Goal: Information Seeking & Learning: Compare options

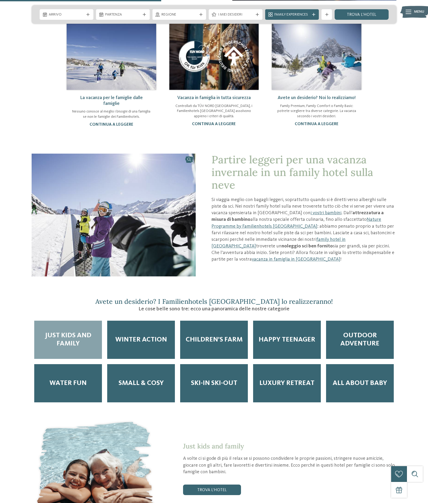
scroll to position [448, 0]
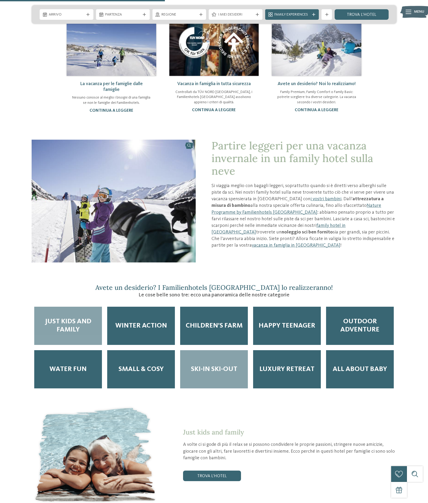
click at [225, 365] on span "Ski-in ski-out" at bounding box center [214, 369] width 46 height 8
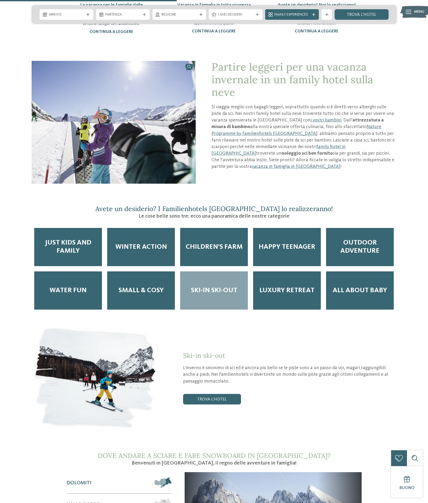
scroll to position [527, 0]
click at [226, 393] on link "trova l’hotel" at bounding box center [212, 398] width 58 height 11
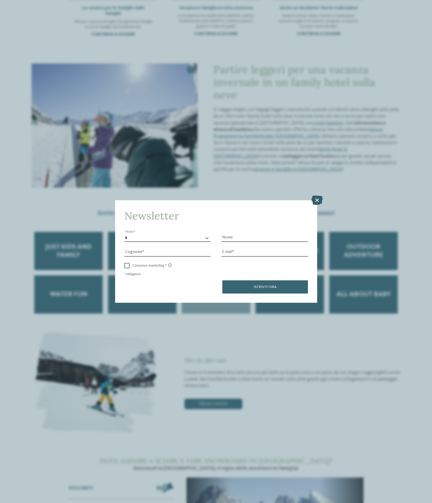
click at [318, 198] on icon at bounding box center [316, 199] width 11 height 9
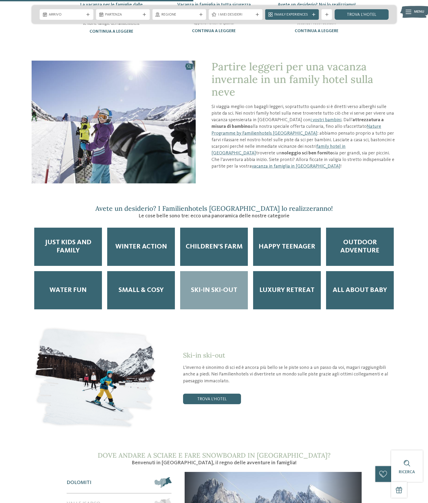
click at [221, 278] on div "Ski-in ski-out" at bounding box center [214, 290] width 68 height 38
click at [227, 286] on span "Ski-in ski-out" at bounding box center [214, 290] width 46 height 8
click at [215, 393] on link "trova l’hotel" at bounding box center [212, 398] width 58 height 11
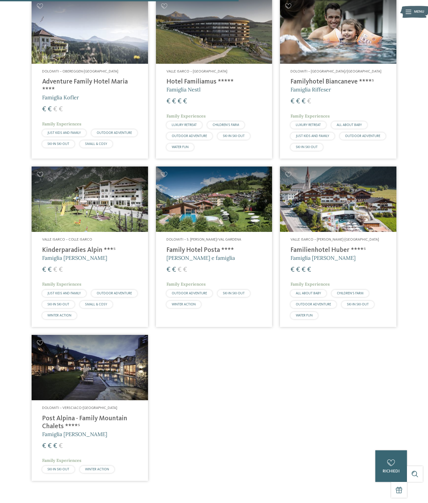
scroll to position [357, 0]
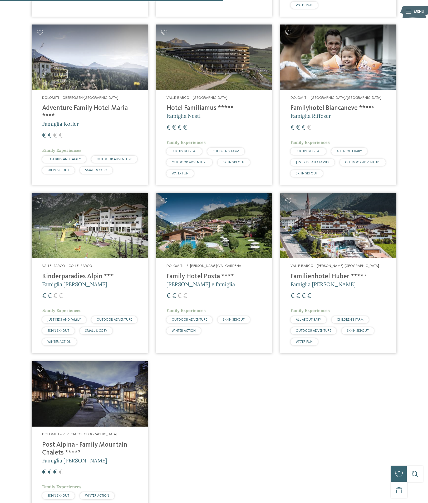
click at [348, 74] on img at bounding box center [338, 56] width 116 height 65
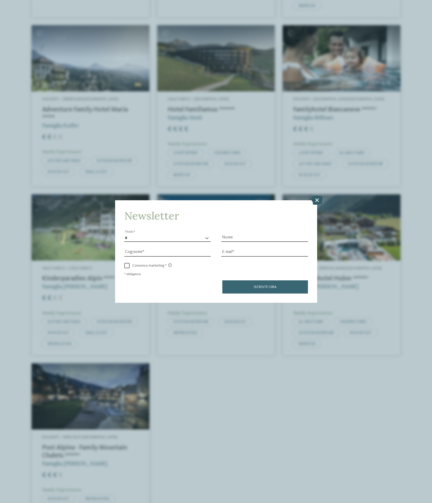
click at [315, 199] on icon at bounding box center [316, 199] width 11 height 9
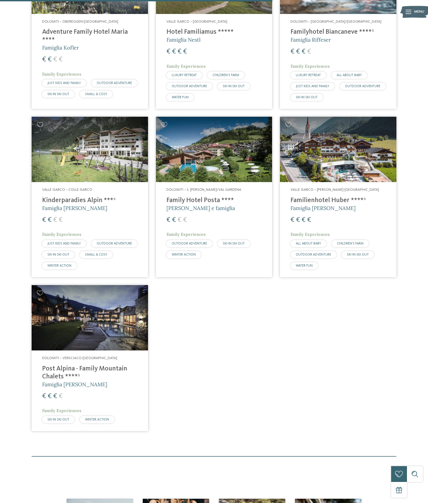
scroll to position [436, 0]
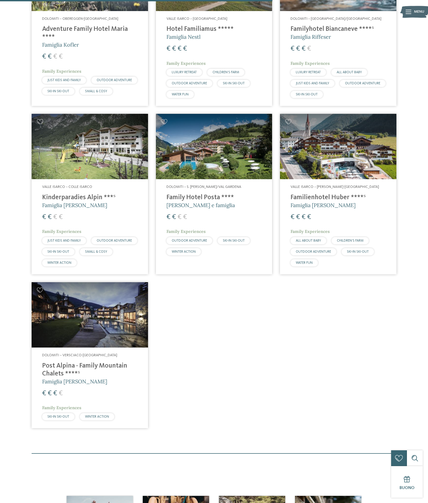
click at [122, 310] on img at bounding box center [90, 314] width 116 height 65
click at [207, 163] on img at bounding box center [214, 146] width 116 height 65
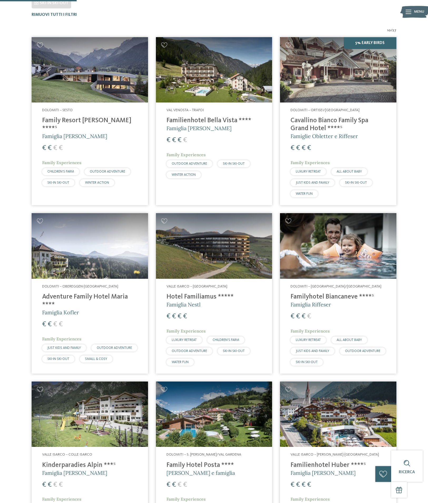
scroll to position [120, 0]
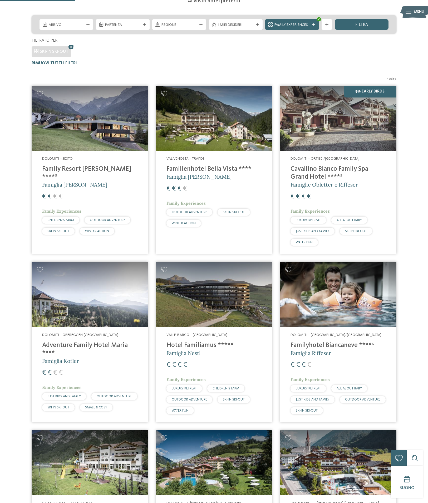
click at [334, 143] on img at bounding box center [338, 118] width 116 height 65
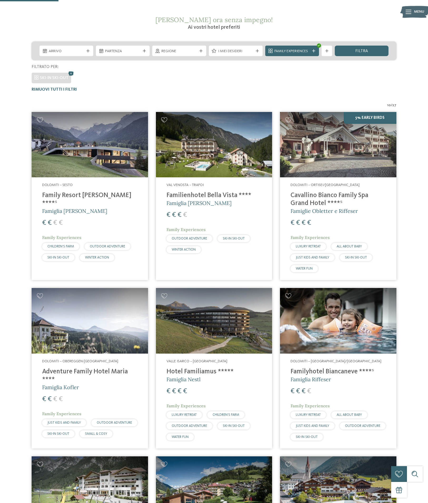
click at [211, 161] on img at bounding box center [214, 144] width 116 height 65
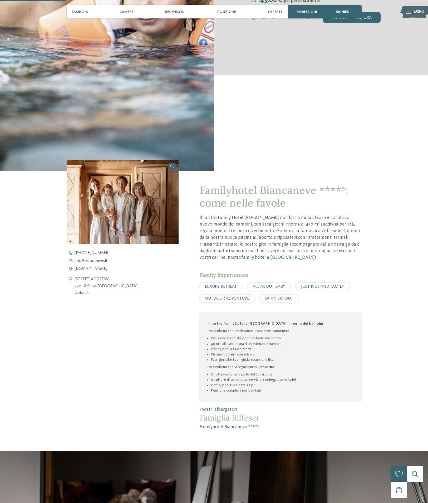
scroll to position [211, 0]
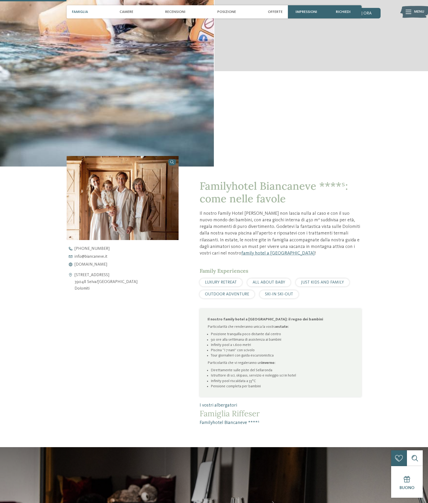
click at [285, 296] on span "SKI-IN SKI-OUT" at bounding box center [279, 294] width 28 height 4
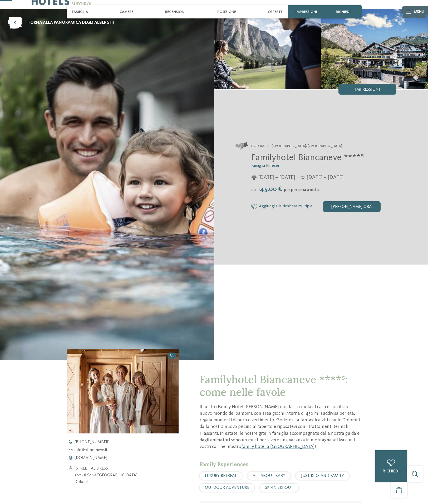
scroll to position [0, 0]
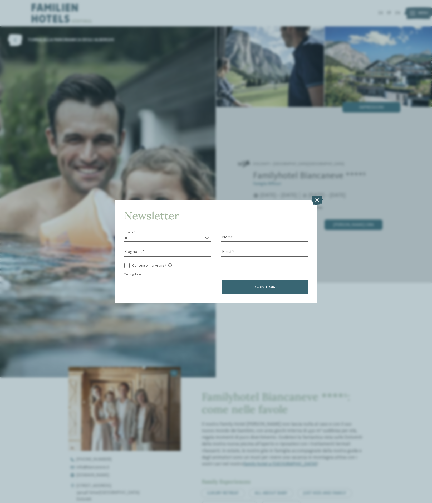
click at [316, 197] on icon at bounding box center [316, 199] width 11 height 9
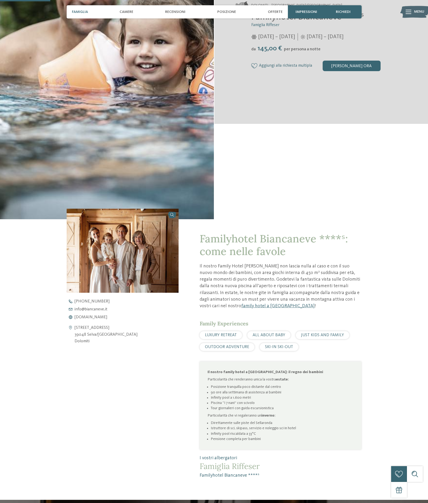
scroll to position [316, 0]
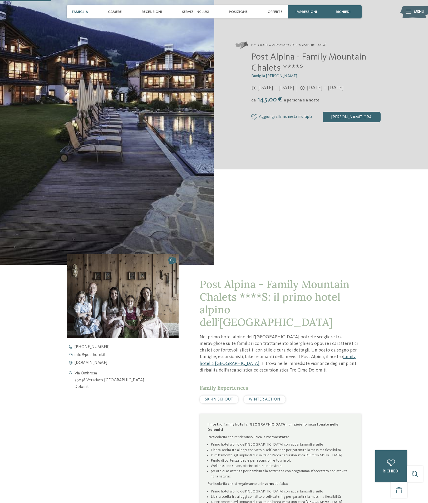
scroll to position [105, 0]
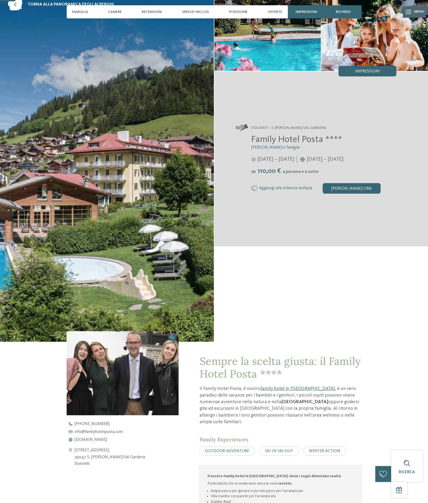
scroll to position [26, 0]
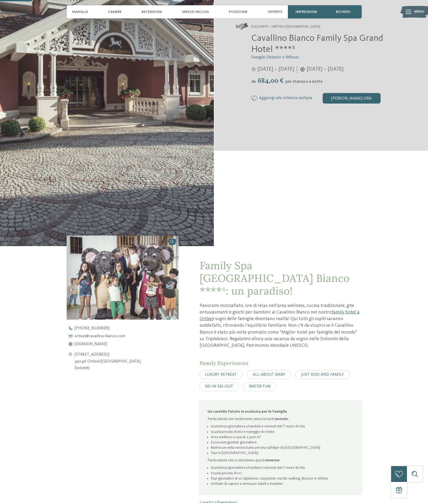
scroll to position [132, 0]
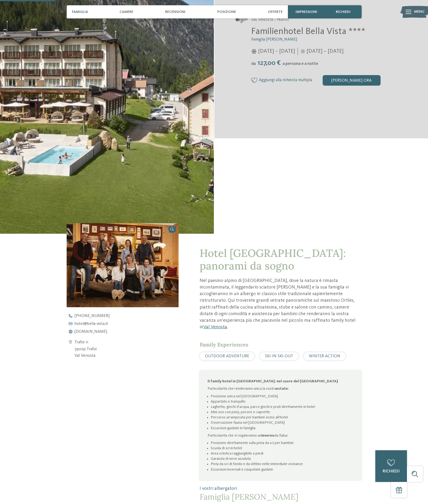
scroll to position [132, 0]
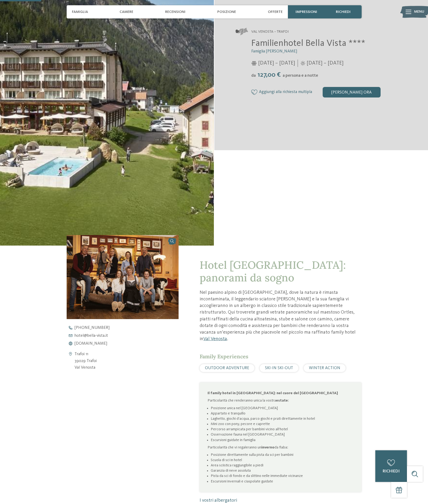
drag, startPoint x: 124, startPoint y: 357, endPoint x: 111, endPoint y: 331, distance: 29.9
click at [124, 357] on div "Trafoi 11 39029 Trafoi Val Venosta" at bounding box center [123, 361] width 112 height 20
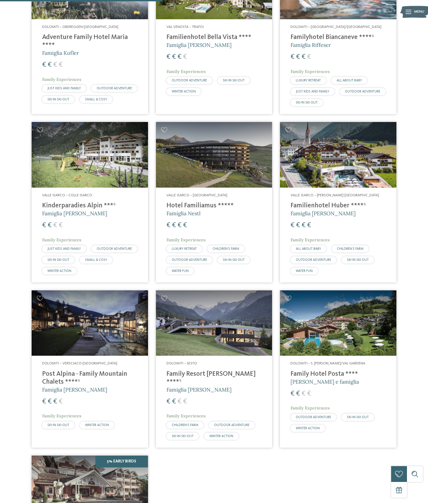
scroll to position [383, 0]
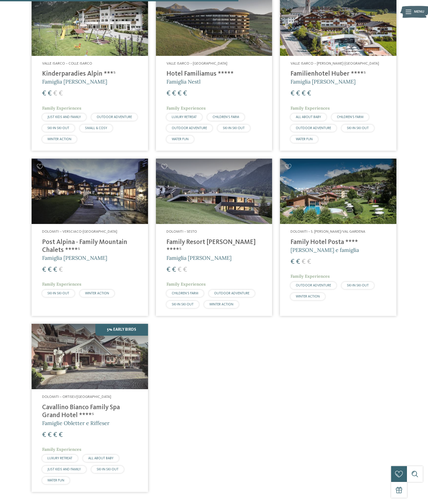
click at [232, 200] on img at bounding box center [214, 190] width 116 height 65
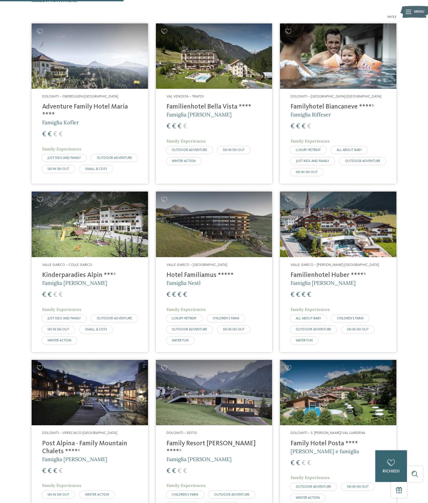
scroll to position [173, 0]
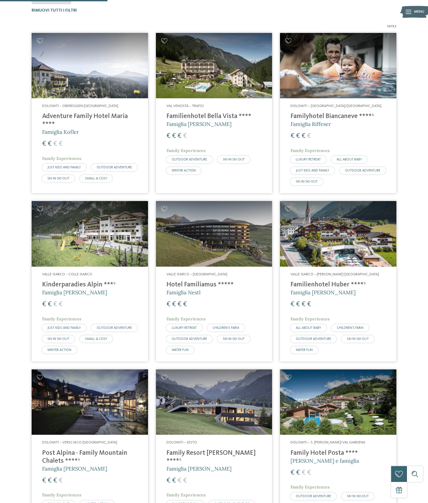
click at [97, 76] on img at bounding box center [90, 65] width 116 height 65
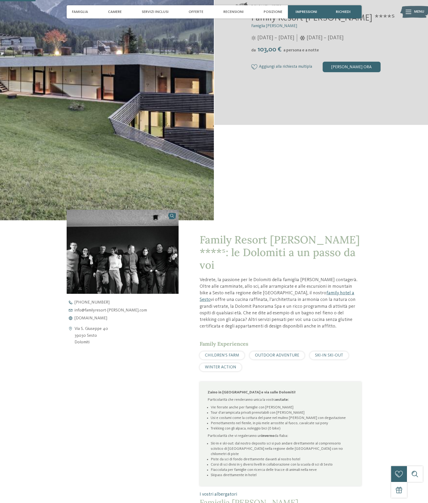
scroll to position [158, 0]
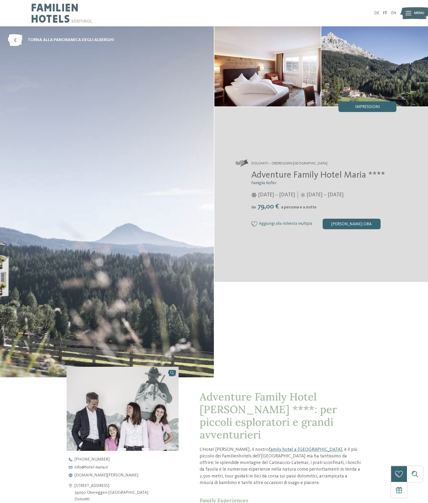
click at [152, 209] on img at bounding box center [107, 201] width 214 height 351
click at [409, 16] on div at bounding box center [408, 13] width 6 height 13
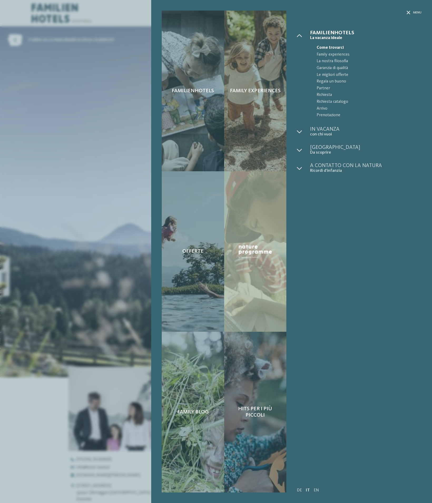
click at [83, 265] on div "Familienhotels Family experiences Offerte" at bounding box center [216, 251] width 432 height 503
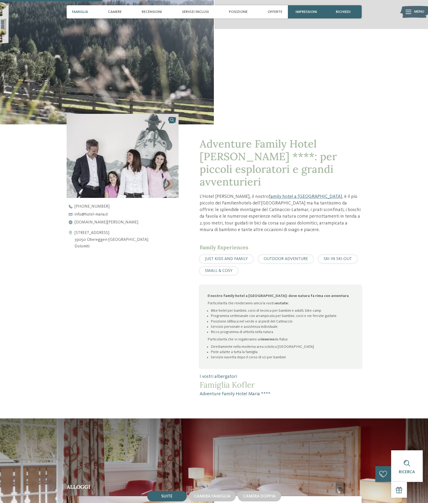
scroll to position [223, 0]
